Goal: Task Accomplishment & Management: Manage account settings

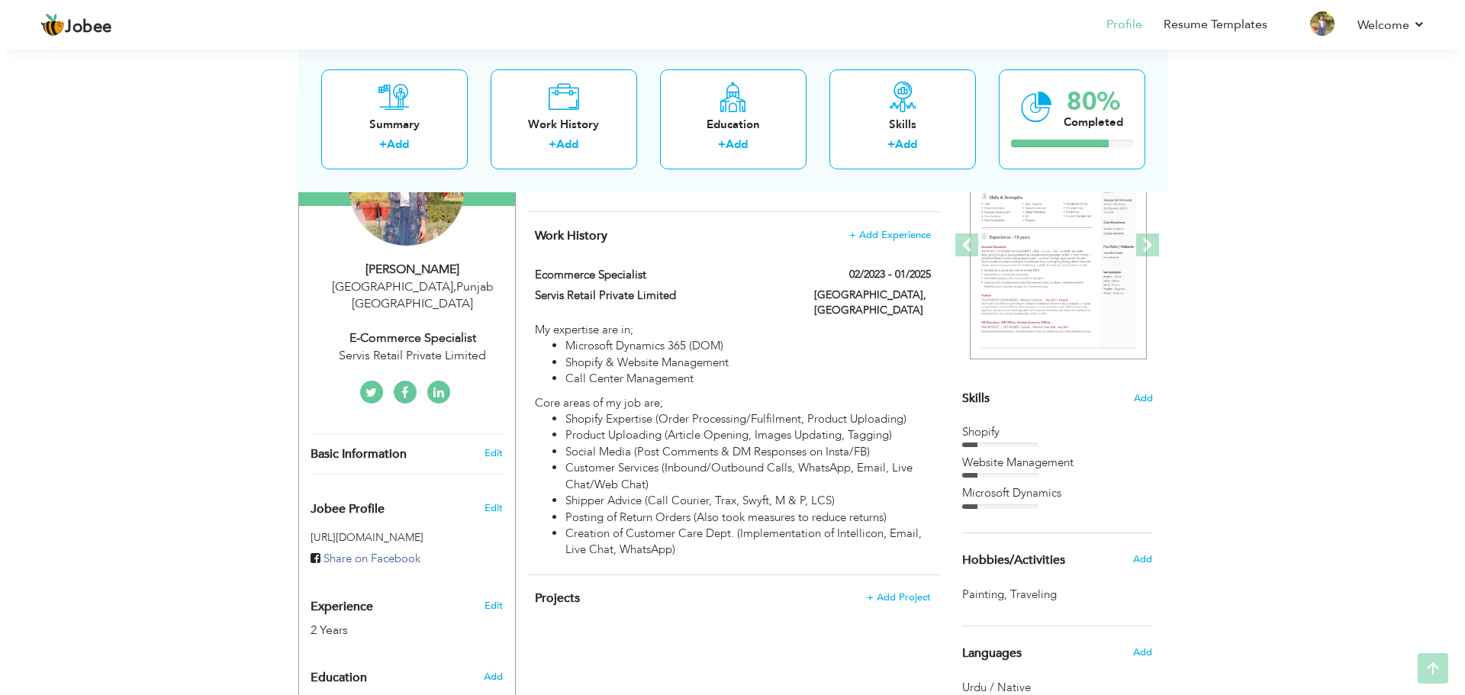
scroll to position [206, 0]
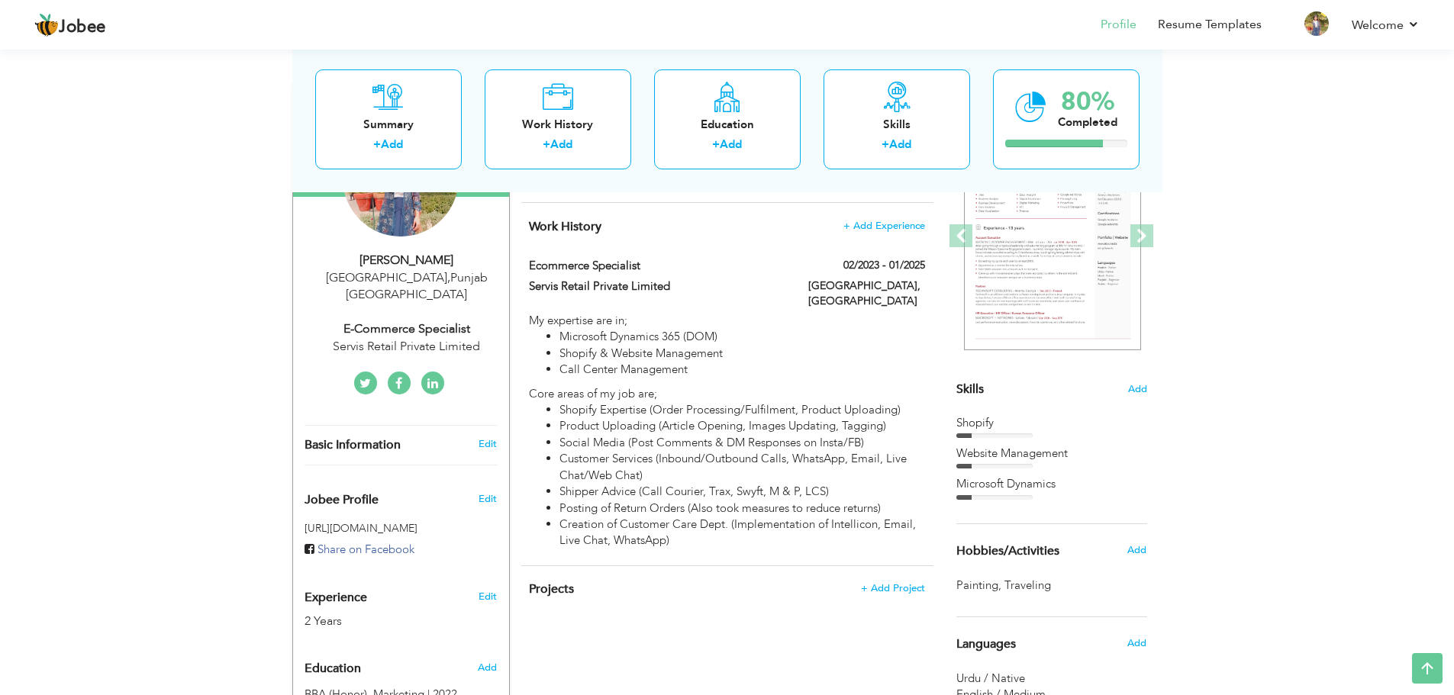
click at [423, 338] on div "Servis Retail Private Limited" at bounding box center [406, 347] width 204 height 18
type input "Faiza"
type input "[DEMOGRAPHIC_DATA]"
type input "03040499551"
select select "number:166"
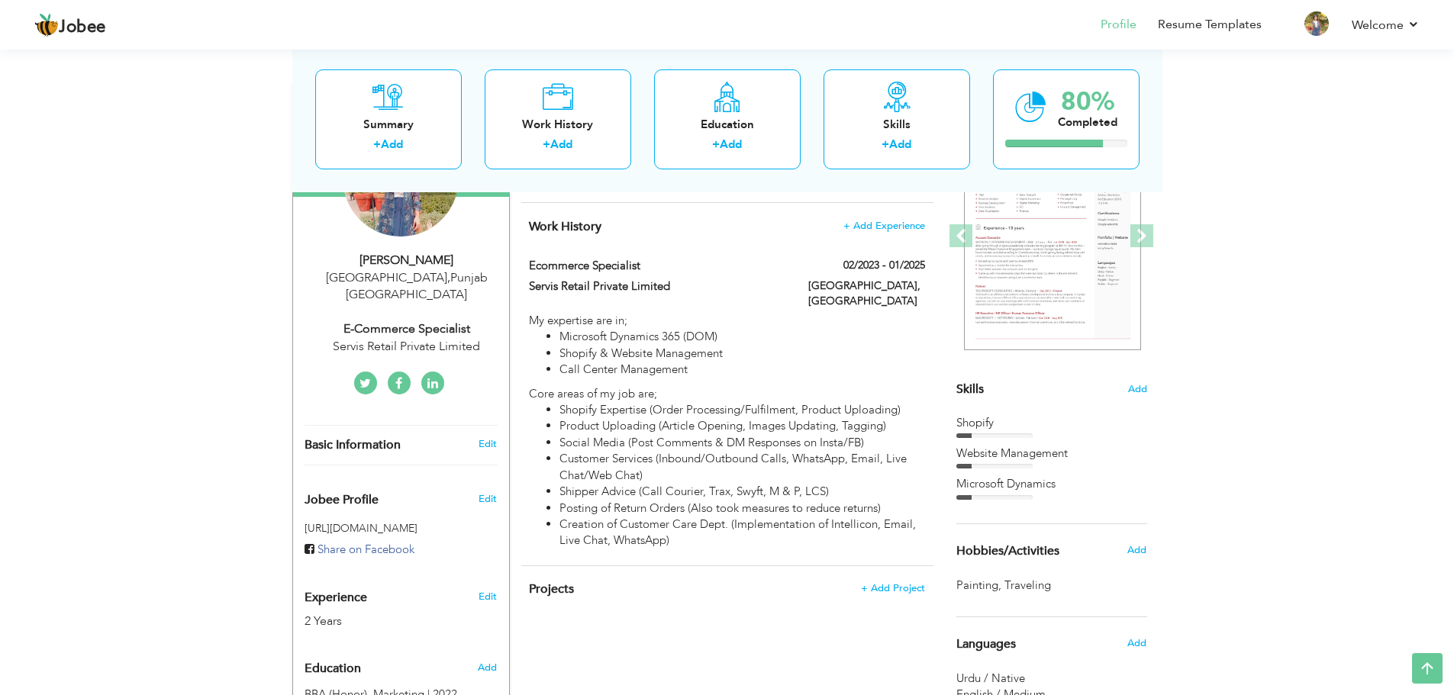
type input "[GEOGRAPHIC_DATA]"
select select "number:4"
type input "Servis Retail Private Limited"
type input "E-Commerce Specialist"
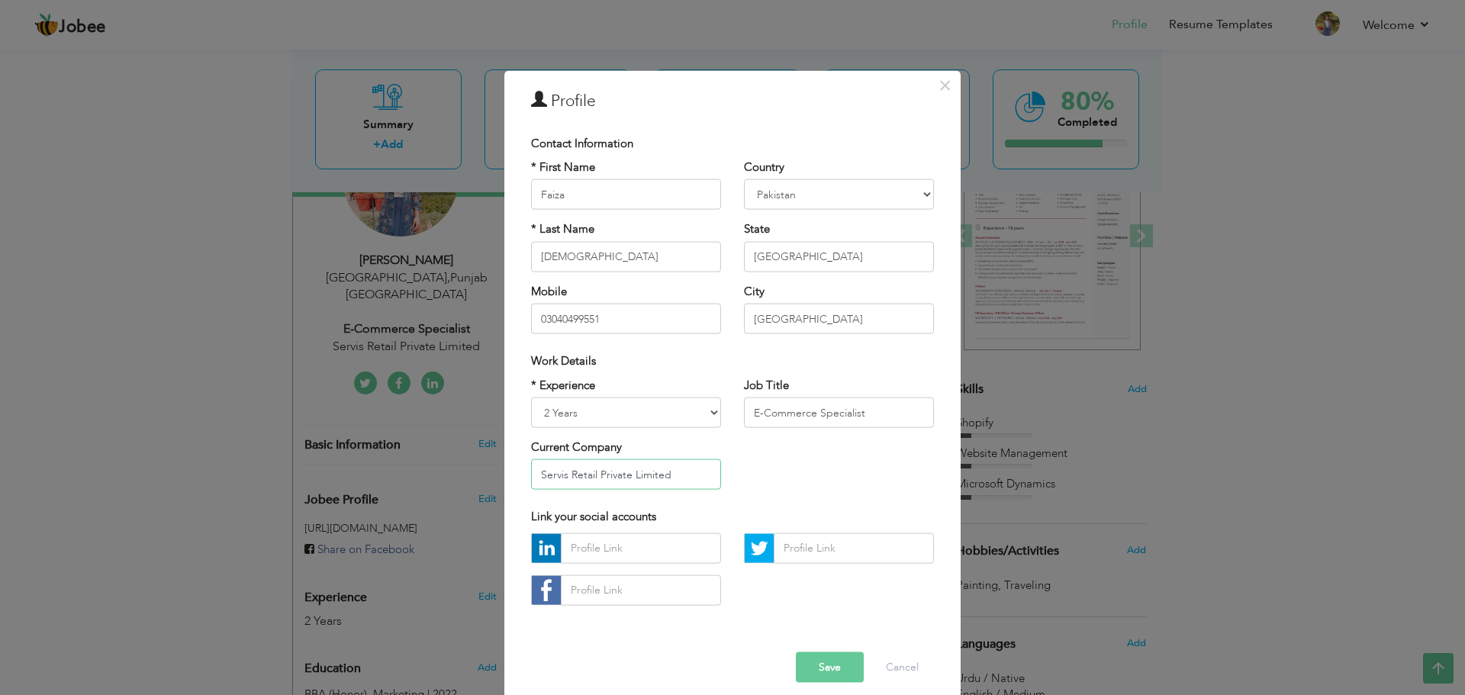
click at [668, 480] on input "Servis Retail Private Limited" at bounding box center [626, 474] width 190 height 31
type input "Servis Shoes"
click at [837, 673] on button "Save" at bounding box center [830, 667] width 68 height 31
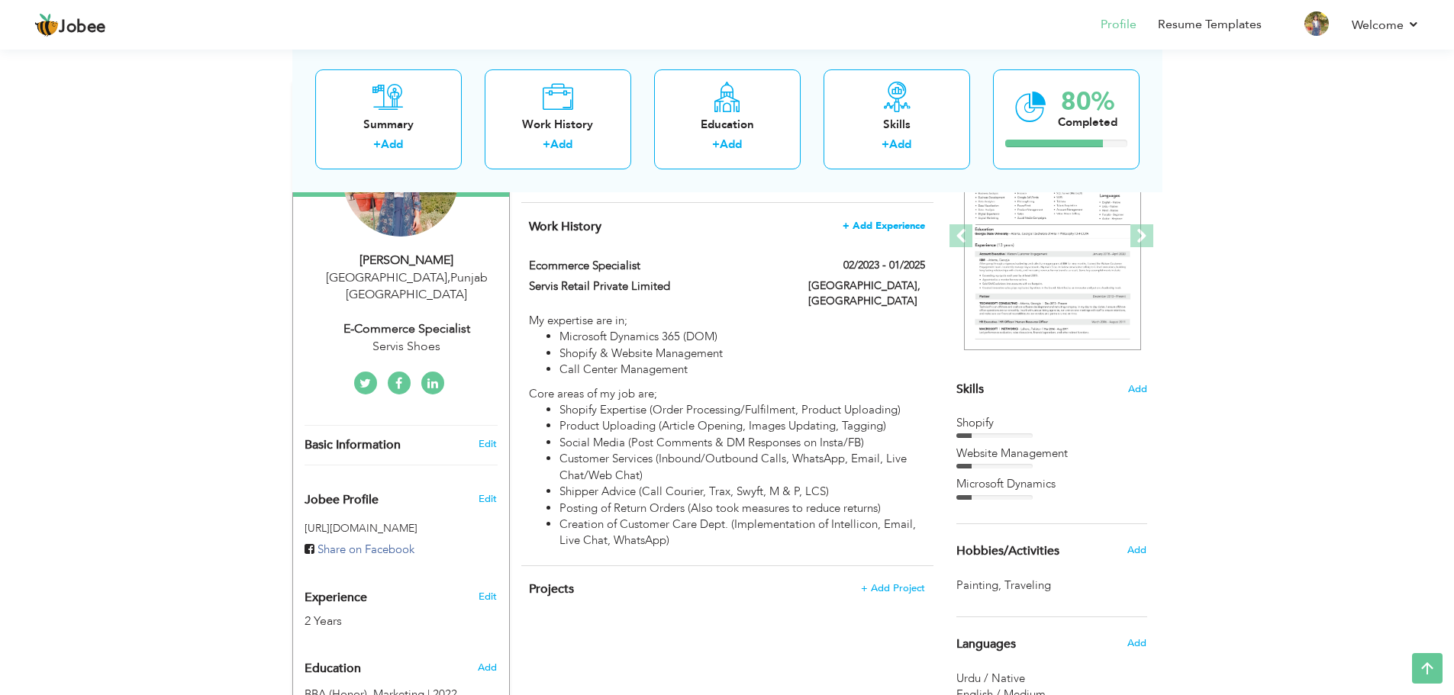
click at [890, 221] on span "+ Add Experience" at bounding box center [883, 226] width 82 height 11
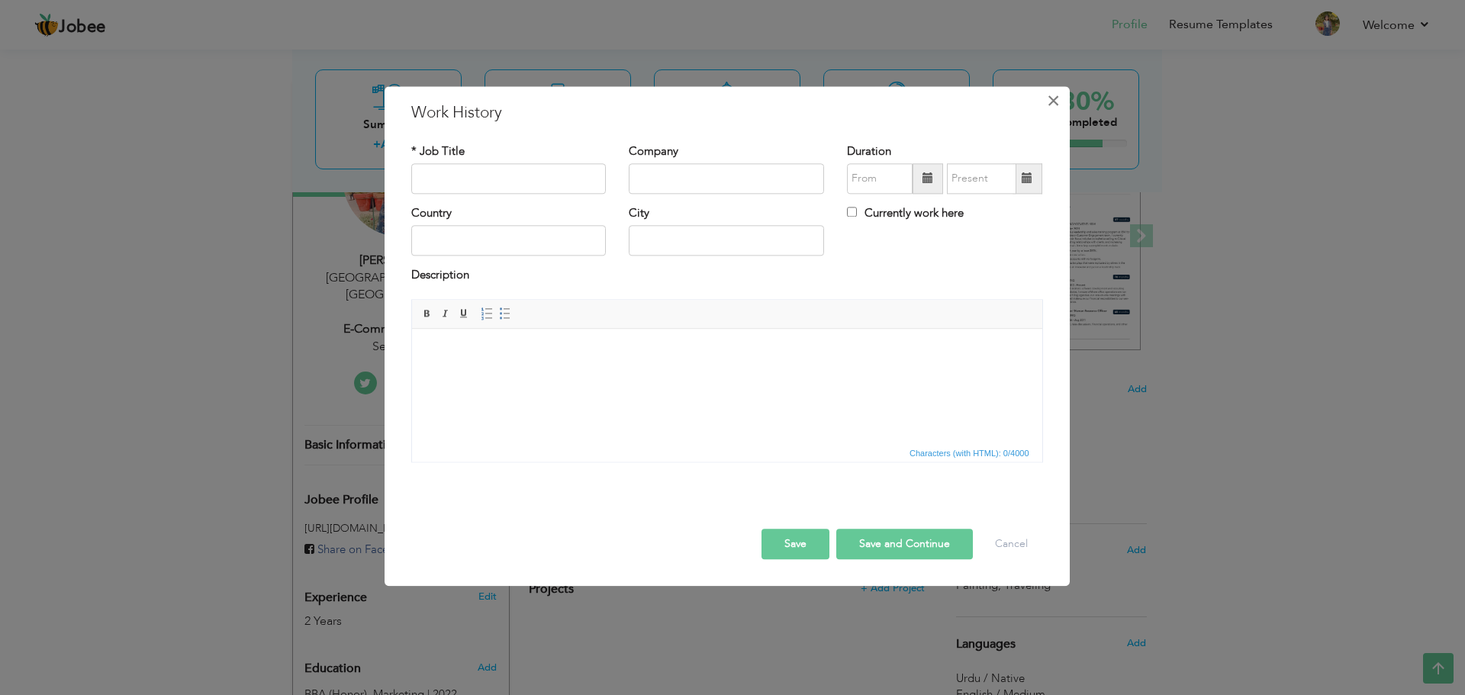
click at [1055, 102] on span "×" at bounding box center [1053, 100] width 13 height 27
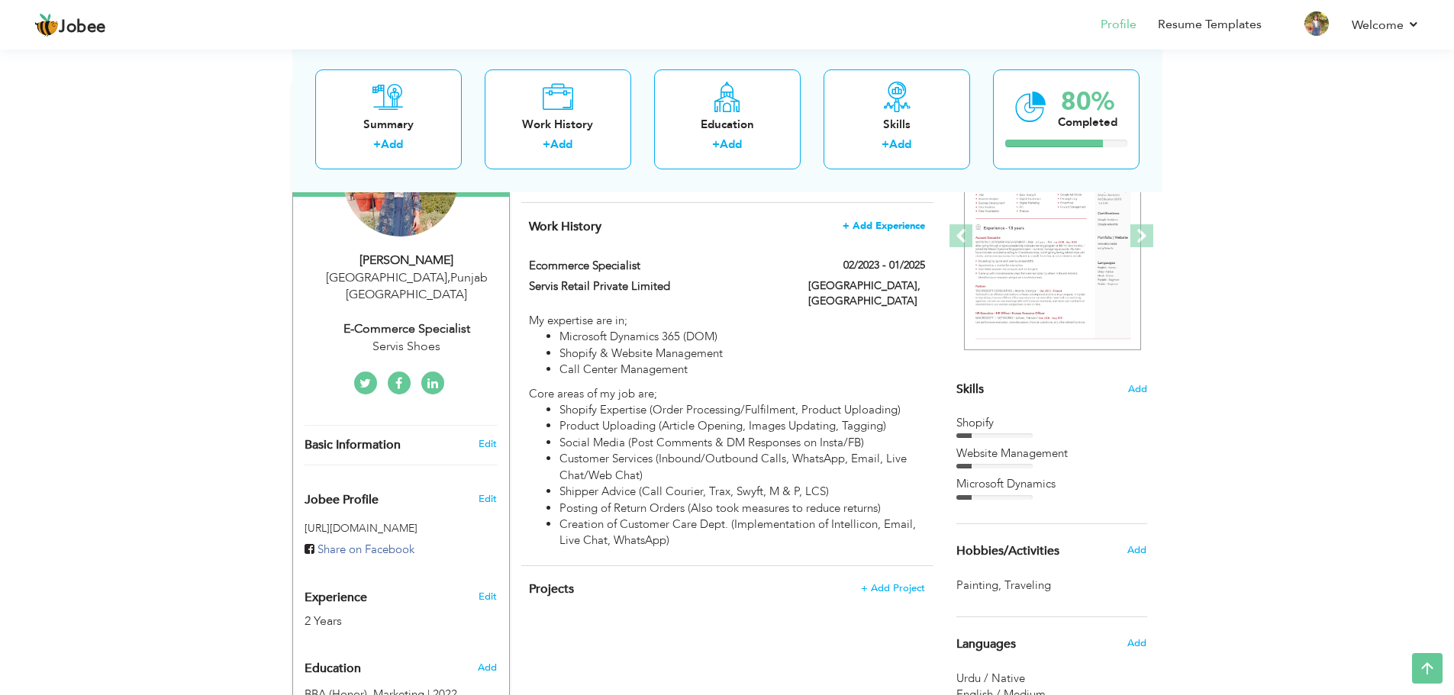
click at [887, 221] on span "+ Add Experience" at bounding box center [883, 226] width 82 height 11
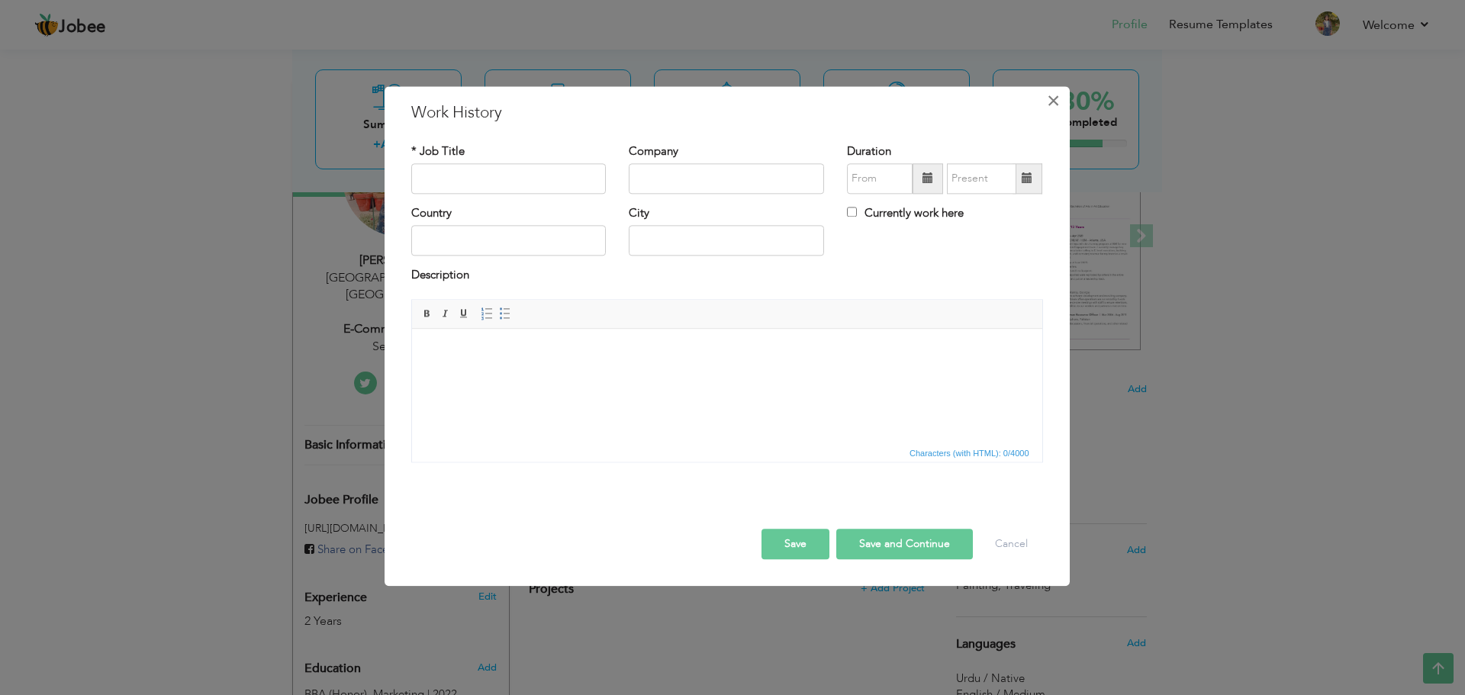
click at [1055, 103] on span "×" at bounding box center [1053, 100] width 13 height 27
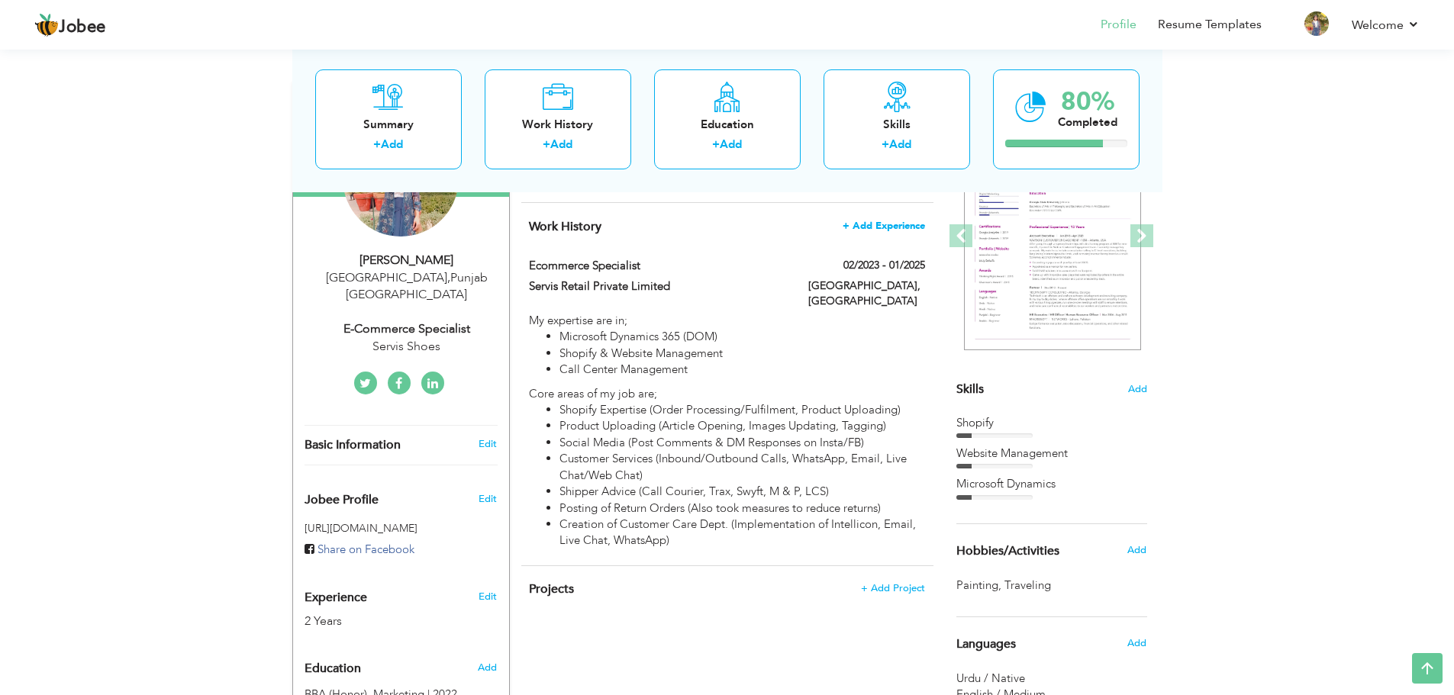
click at [914, 221] on span "+ Add Experience" at bounding box center [883, 226] width 82 height 11
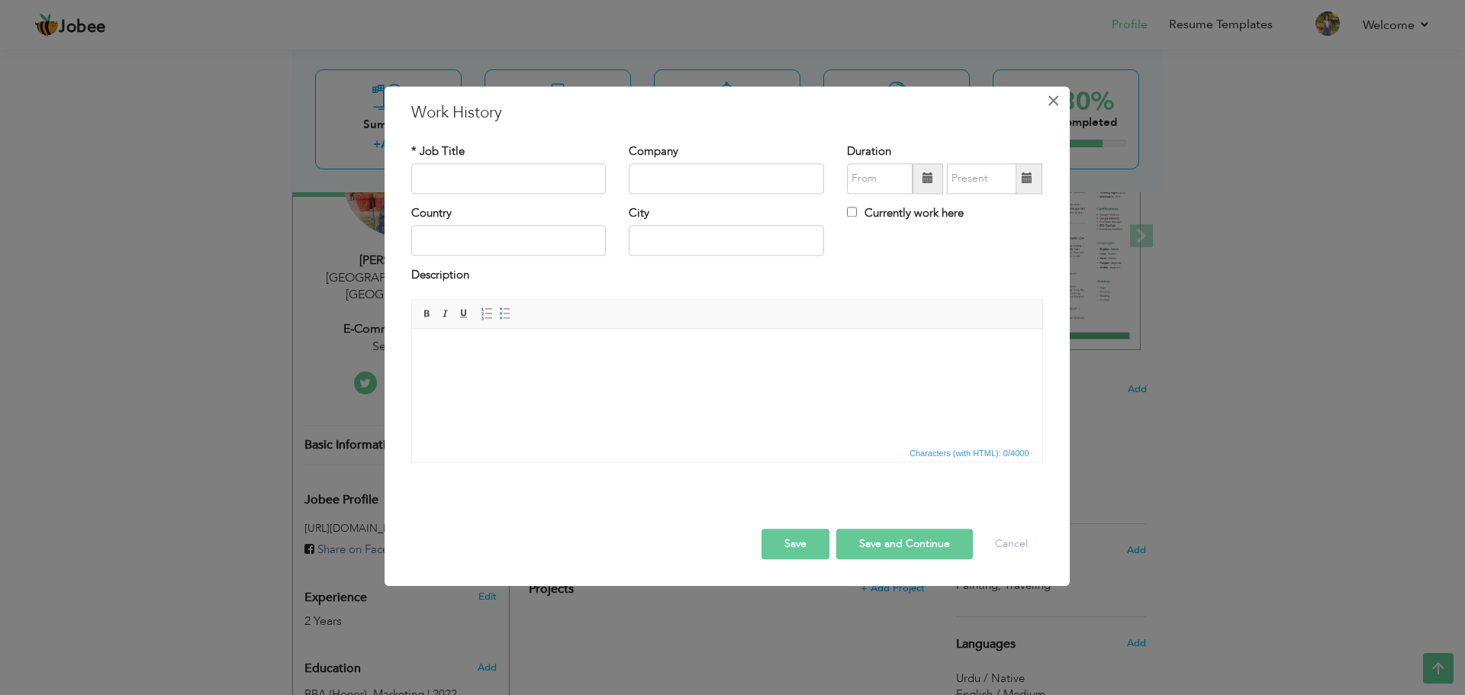
click at [1054, 93] on span "×" at bounding box center [1053, 100] width 13 height 27
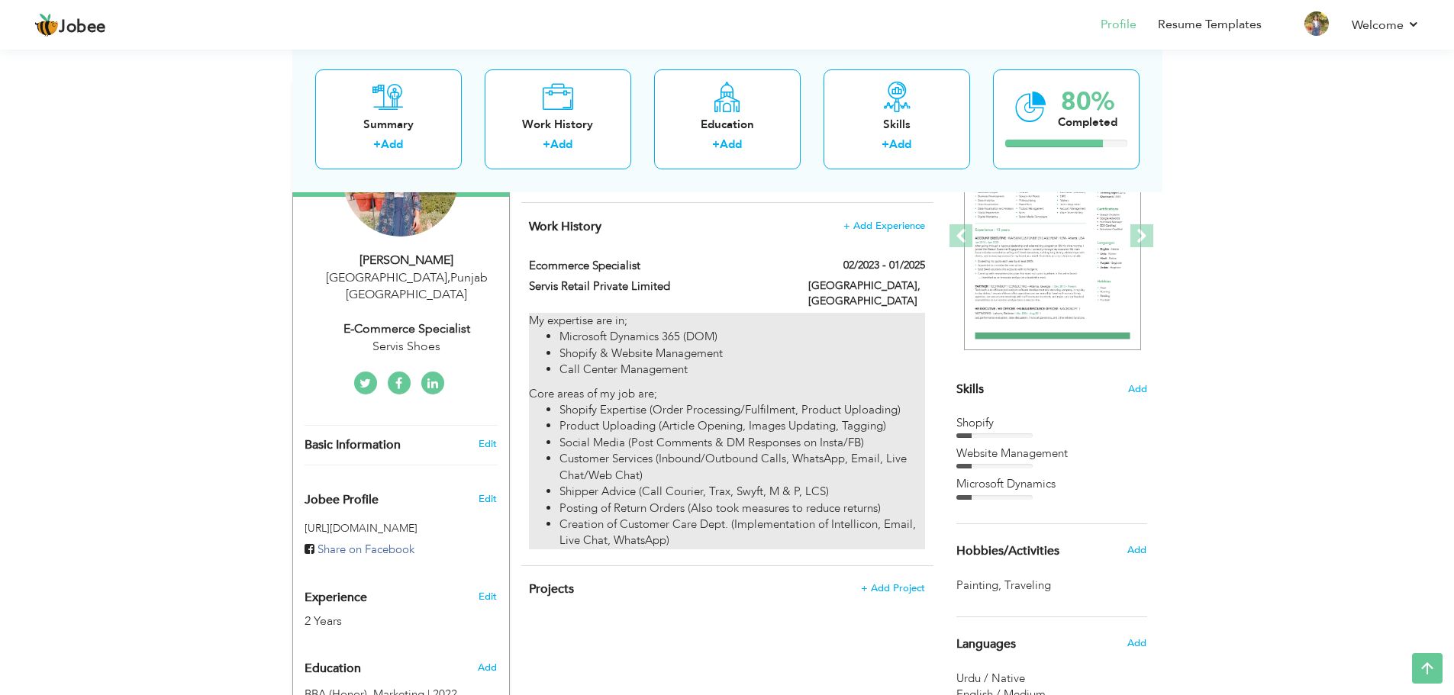
click at [868, 329] on li "Microsoft Dynamics 365 (DOM)" at bounding box center [741, 337] width 365 height 16
type input "Ecommerce Specialist"
type input "Servis Retail Private Limited"
type input "02/2023"
type input "01/2025"
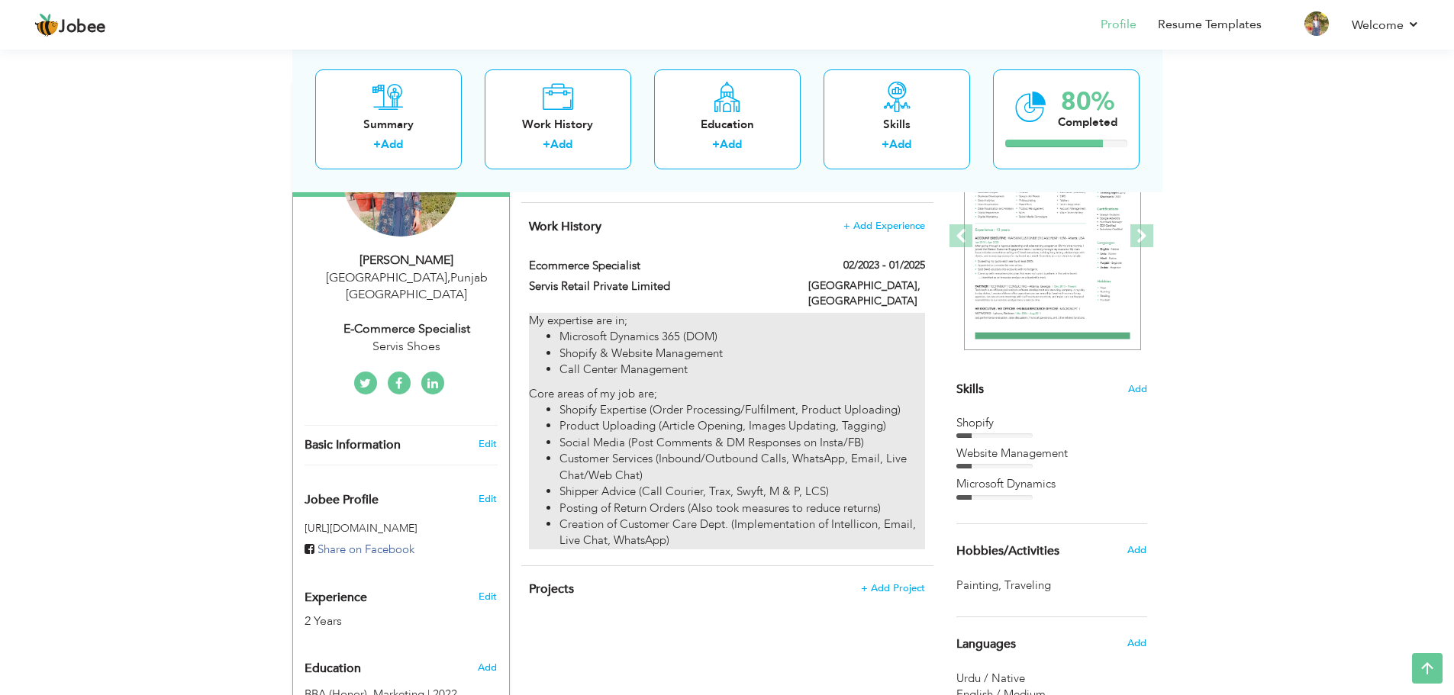
type input "[GEOGRAPHIC_DATA]"
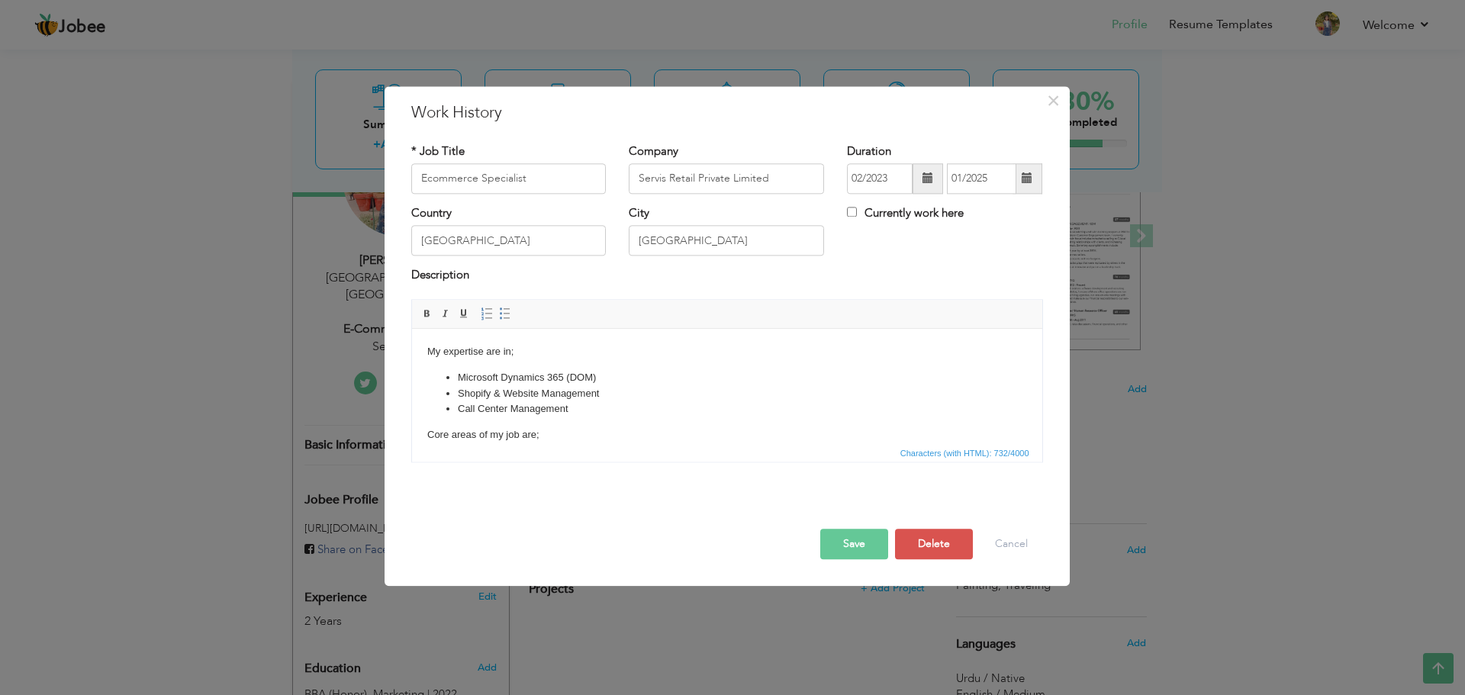
click at [907, 214] on label "Currently work here" at bounding box center [905, 213] width 117 height 16
click at [857, 214] on input "Currently work here" at bounding box center [852, 212] width 10 height 10
checkbox input "true"
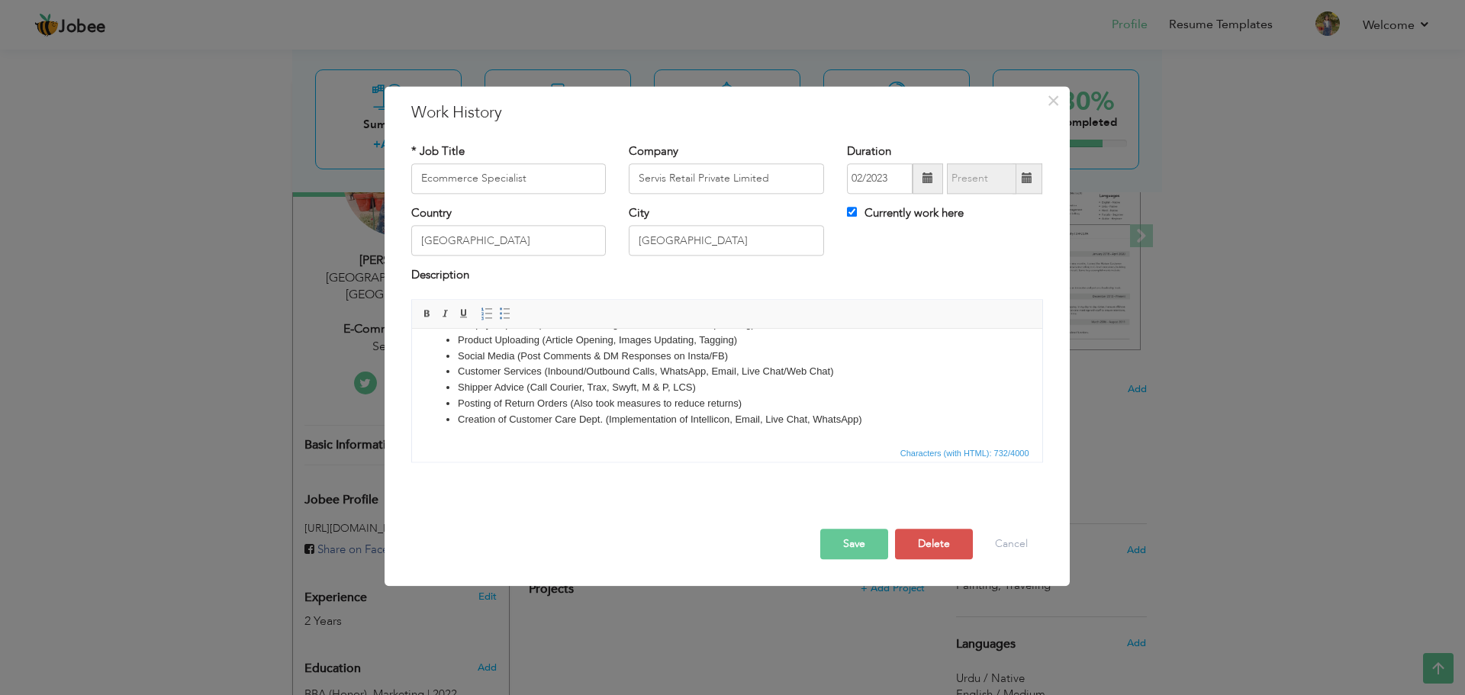
click at [848, 554] on button "Save" at bounding box center [854, 544] width 68 height 31
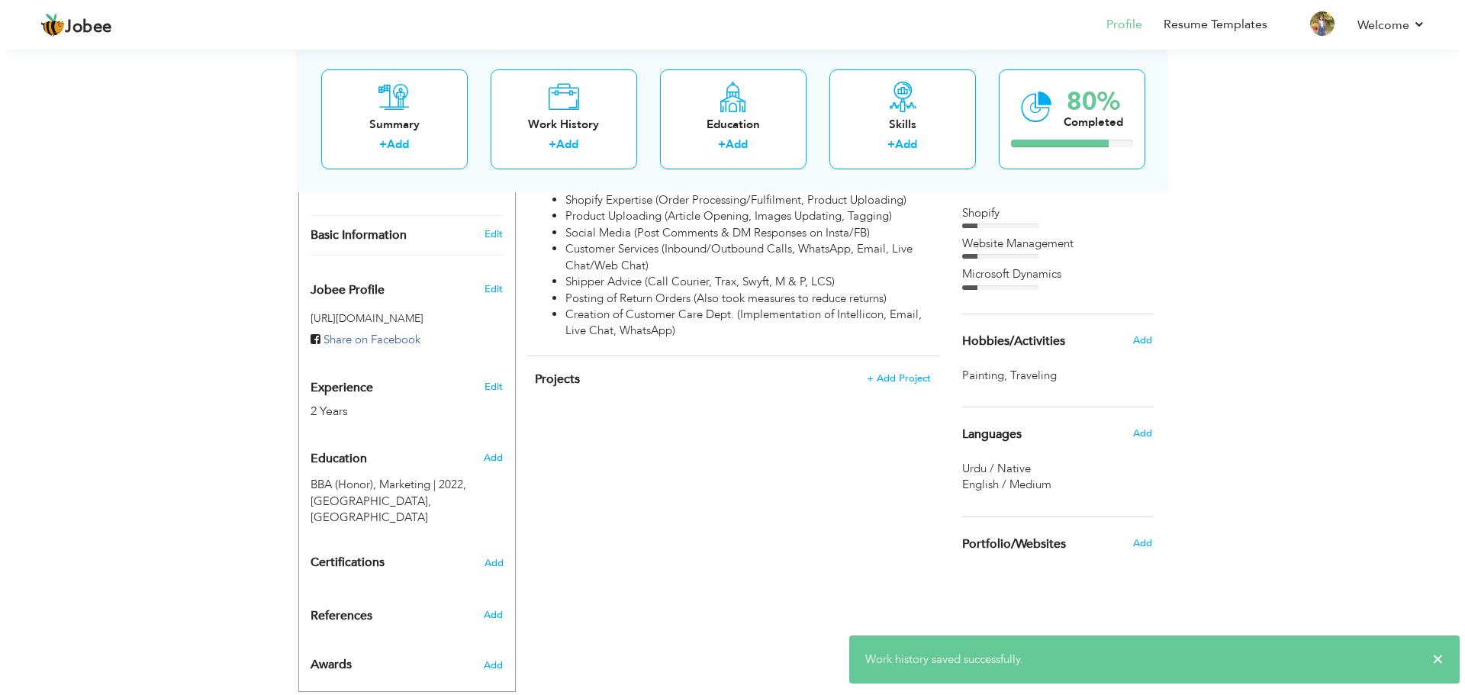
scroll to position [417, 0]
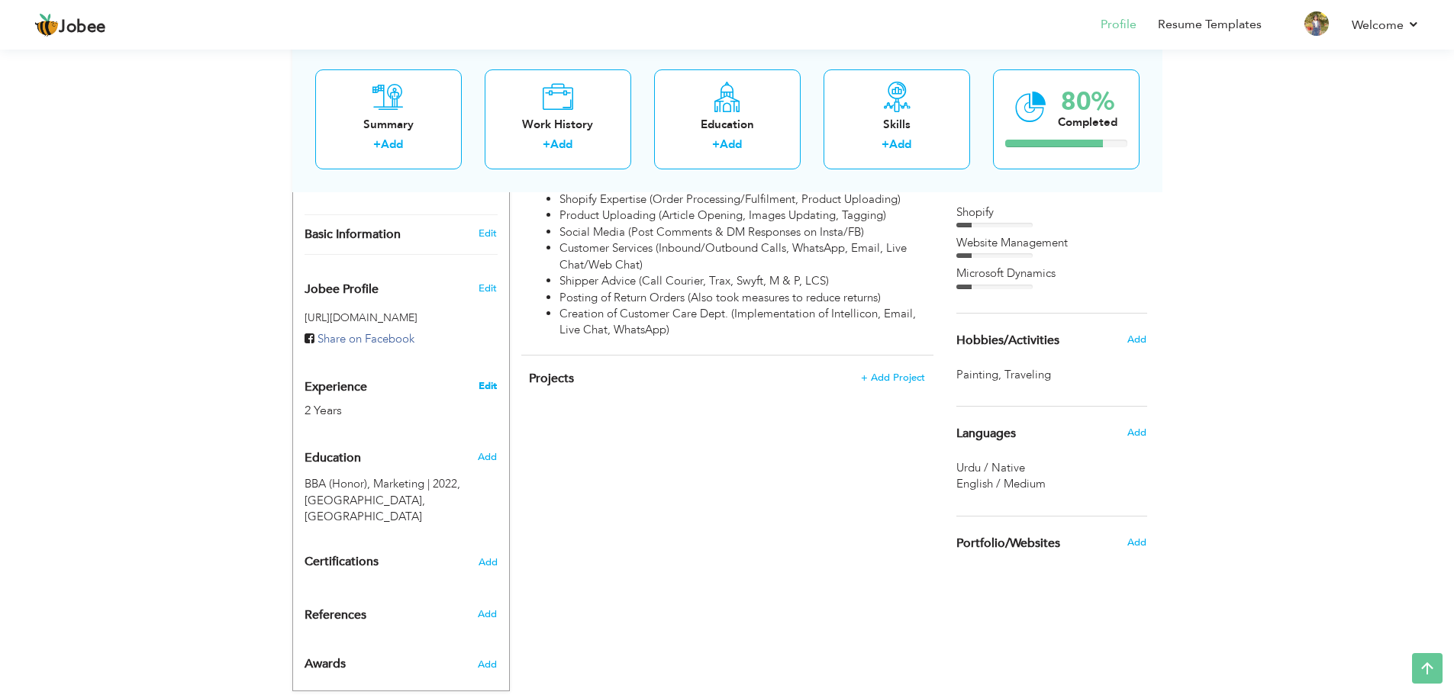
click at [485, 379] on link "Edit" at bounding box center [487, 386] width 18 height 14
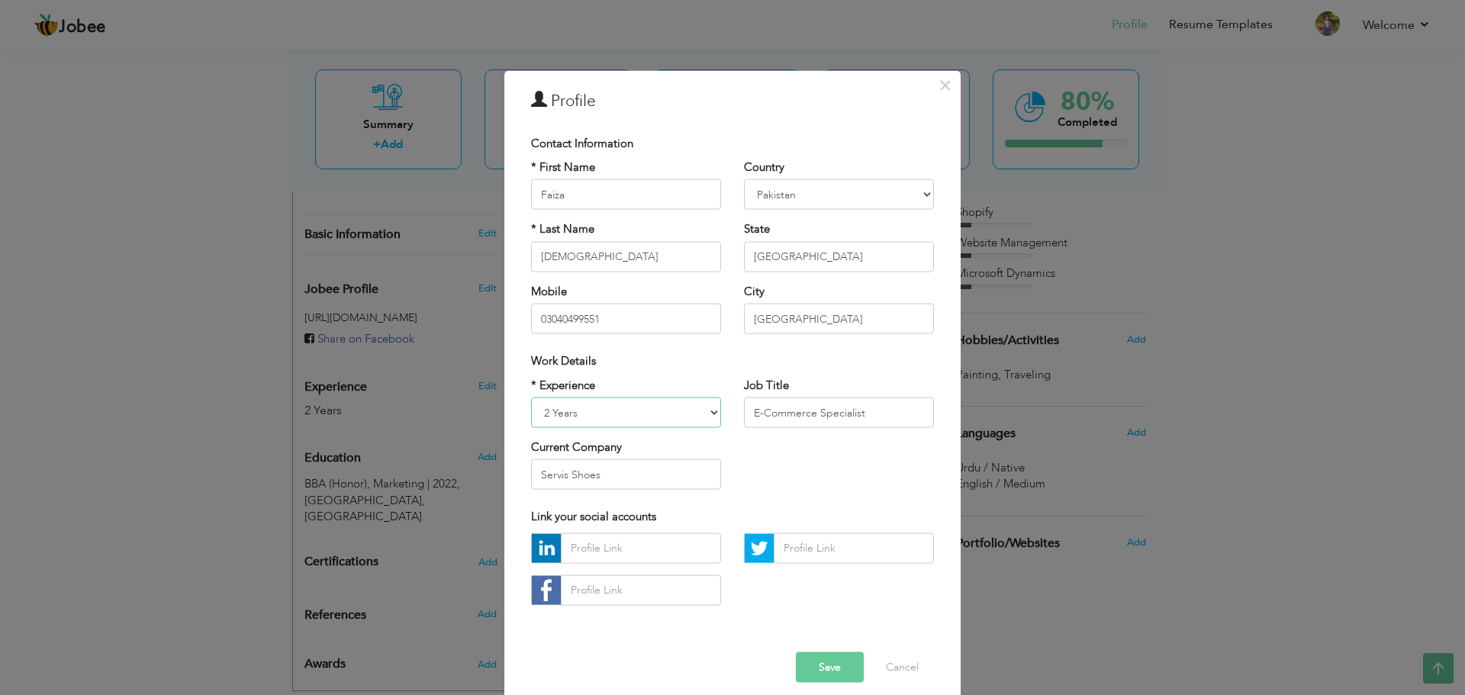
click at [605, 406] on select "Entry Level Less than 1 Year 1 Year 2 Years 3 Years 4 Years 5 Years 6 Years 7 Y…" at bounding box center [626, 413] width 190 height 31
select select "number:5"
click at [531, 398] on select "Entry Level Less than 1 Year 1 Year 2 Years 3 Years 4 Years 5 Years 6 Years 7 Y…" at bounding box center [626, 413] width 190 height 31
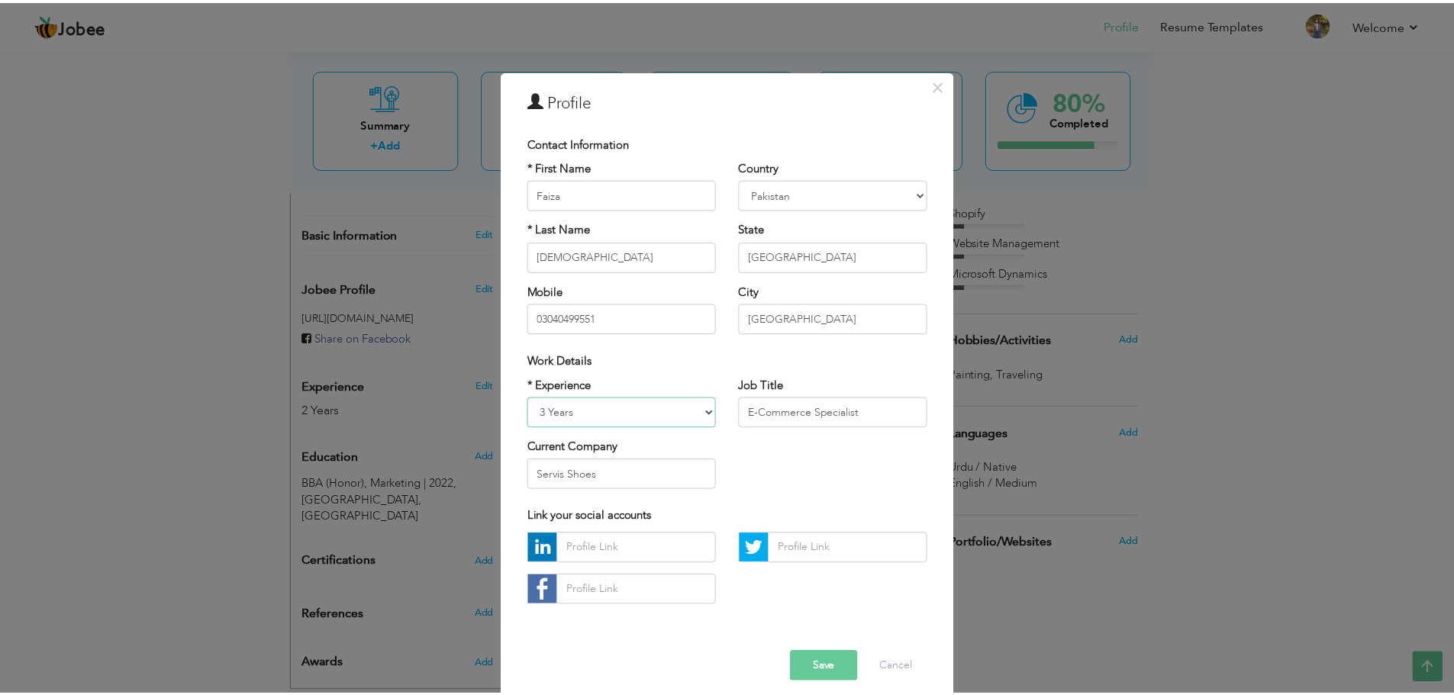
scroll to position [14, 0]
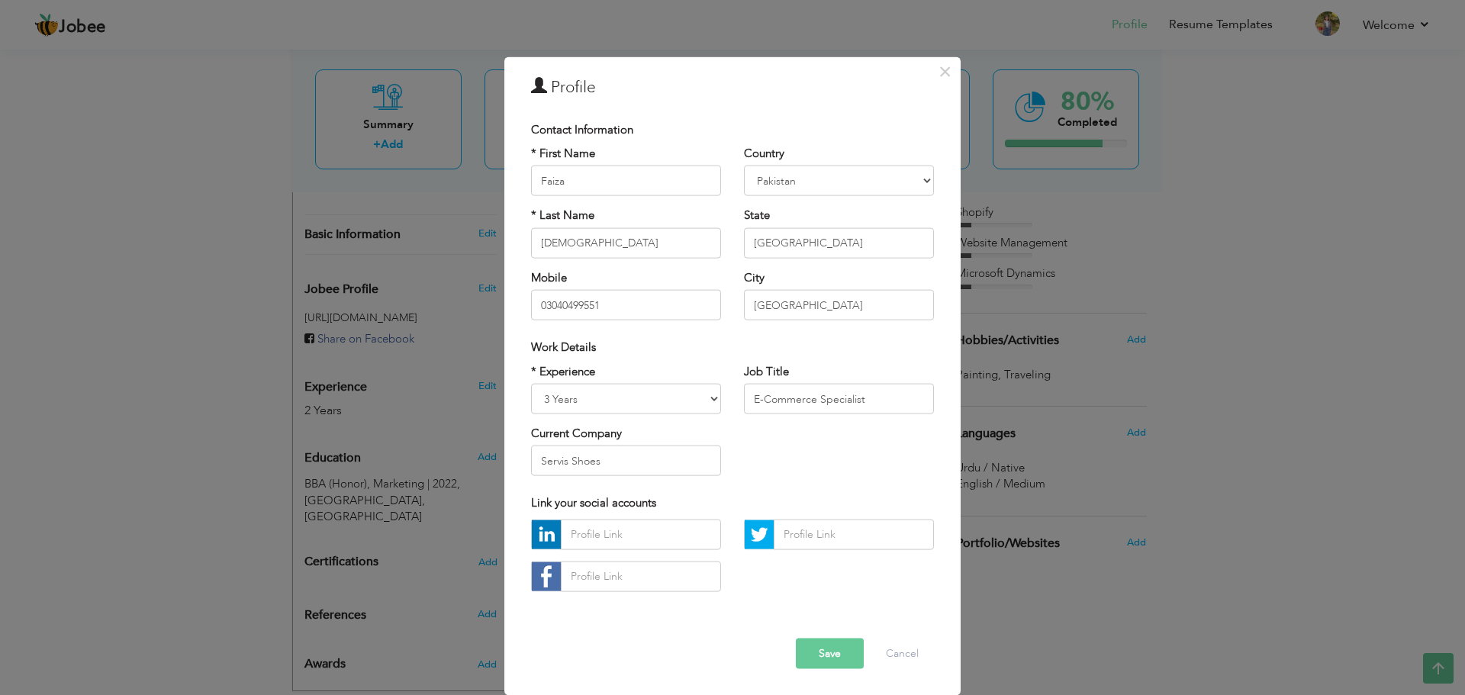
click at [826, 652] on button "Save" at bounding box center [830, 653] width 68 height 31
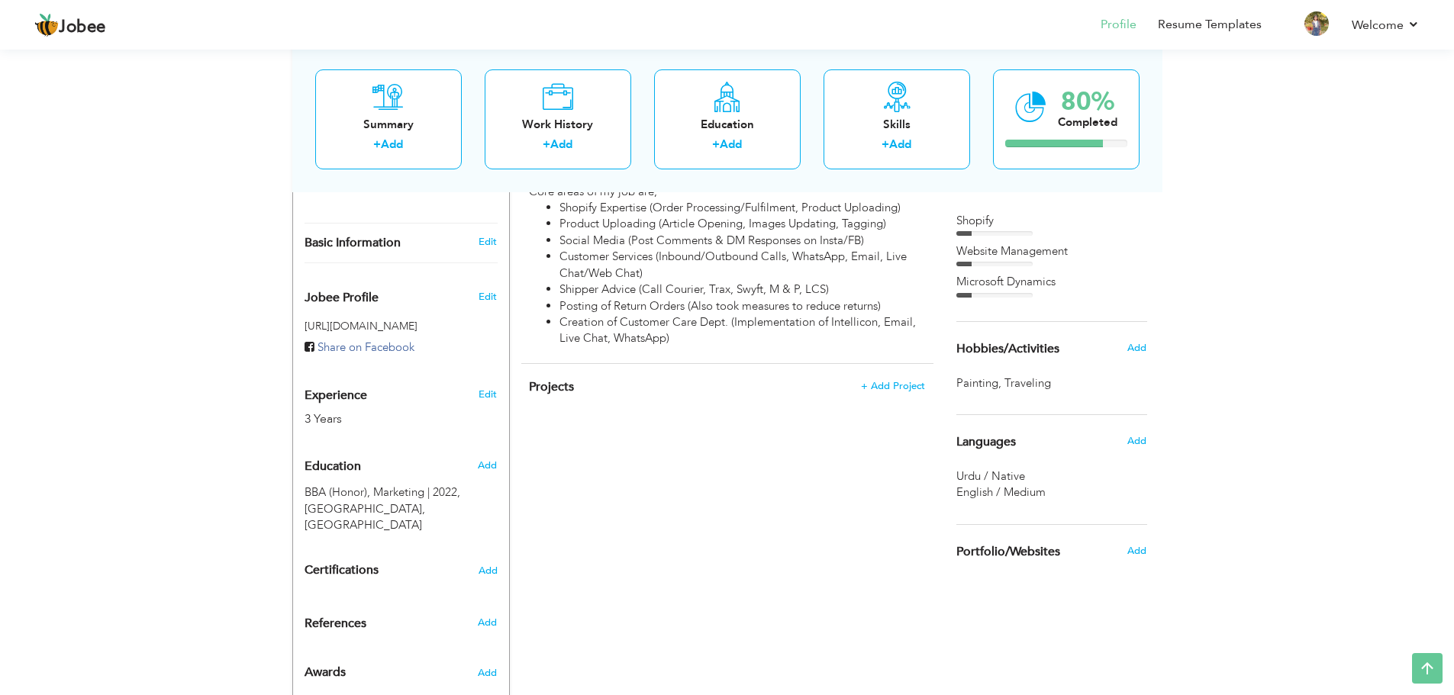
scroll to position [410, 0]
